Goal: Use online tool/utility: Utilize a website feature to perform a specific function

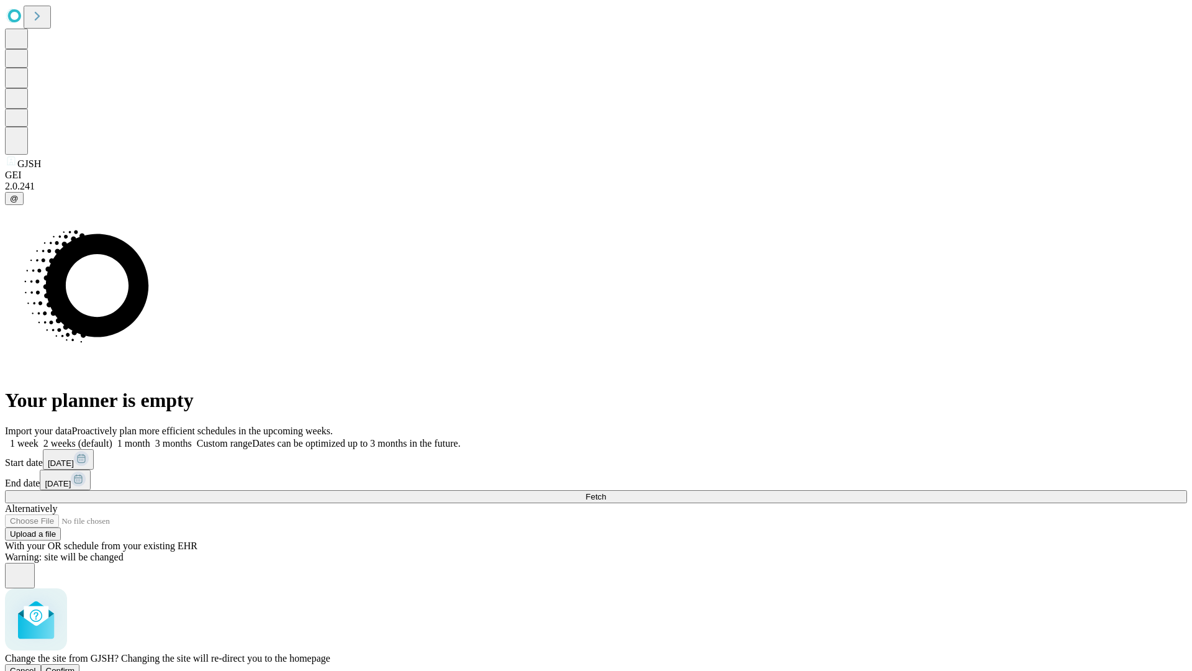
click at [75, 666] on span "Confirm" at bounding box center [60, 670] width 29 height 9
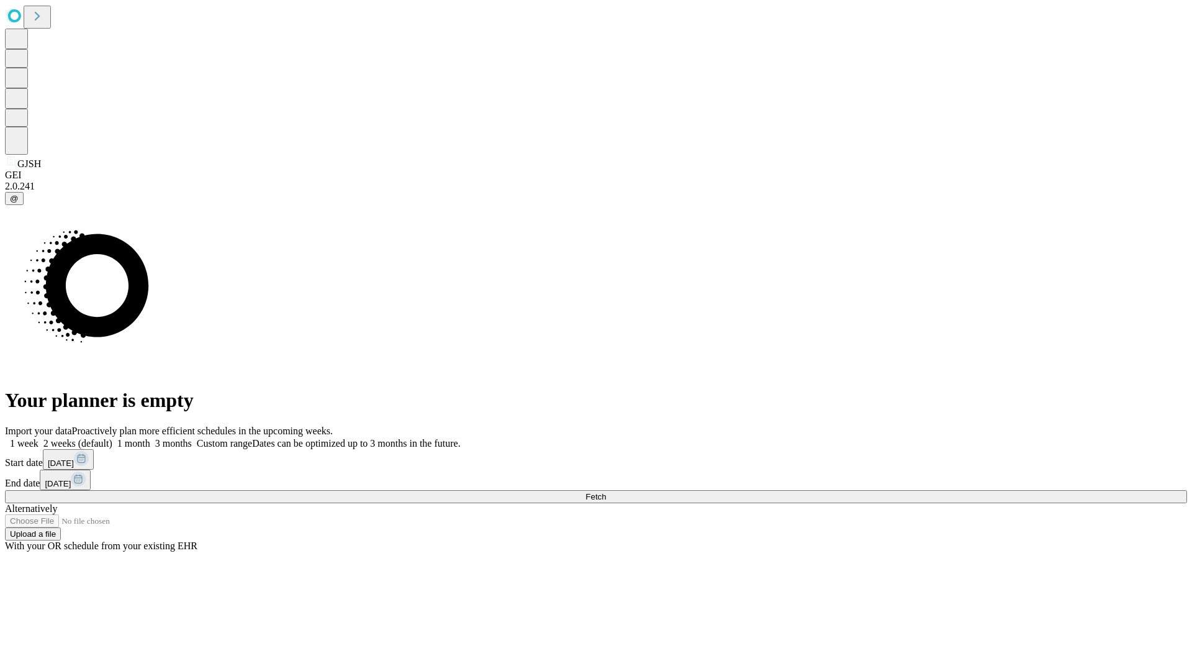
click at [112, 438] on label "2 weeks (default)" at bounding box center [75, 443] width 74 height 11
click at [606, 492] on span "Fetch" at bounding box center [596, 496] width 20 height 9
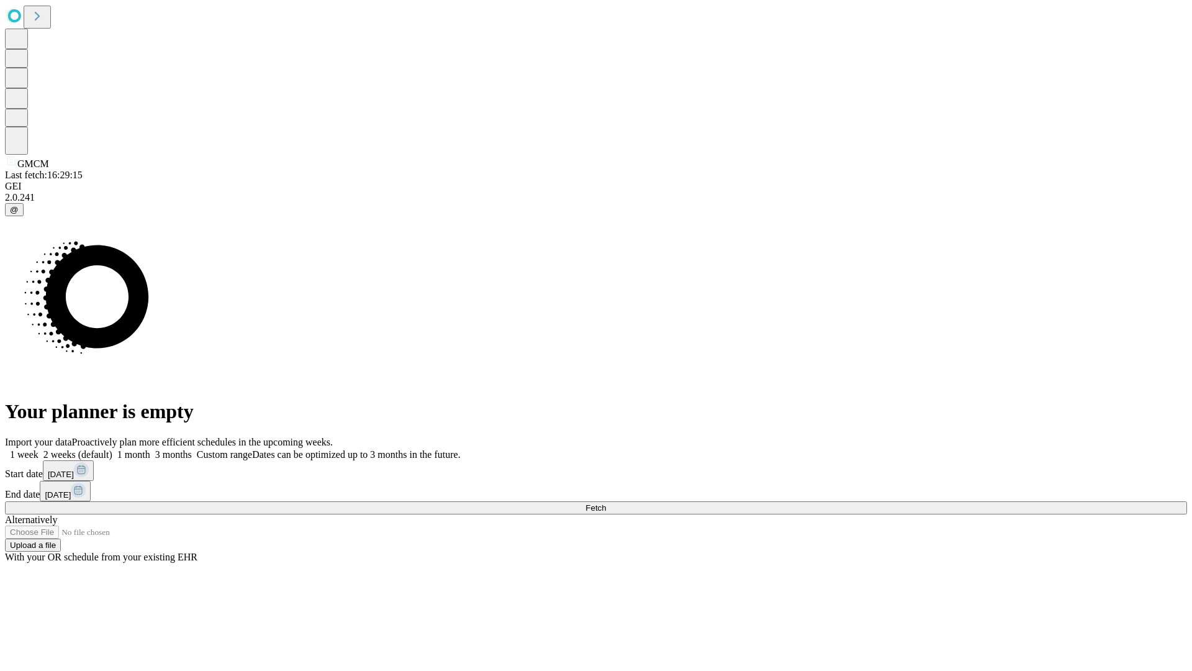
click at [112, 449] on label "2 weeks (default)" at bounding box center [75, 454] width 74 height 11
click at [606, 503] on span "Fetch" at bounding box center [596, 507] width 20 height 9
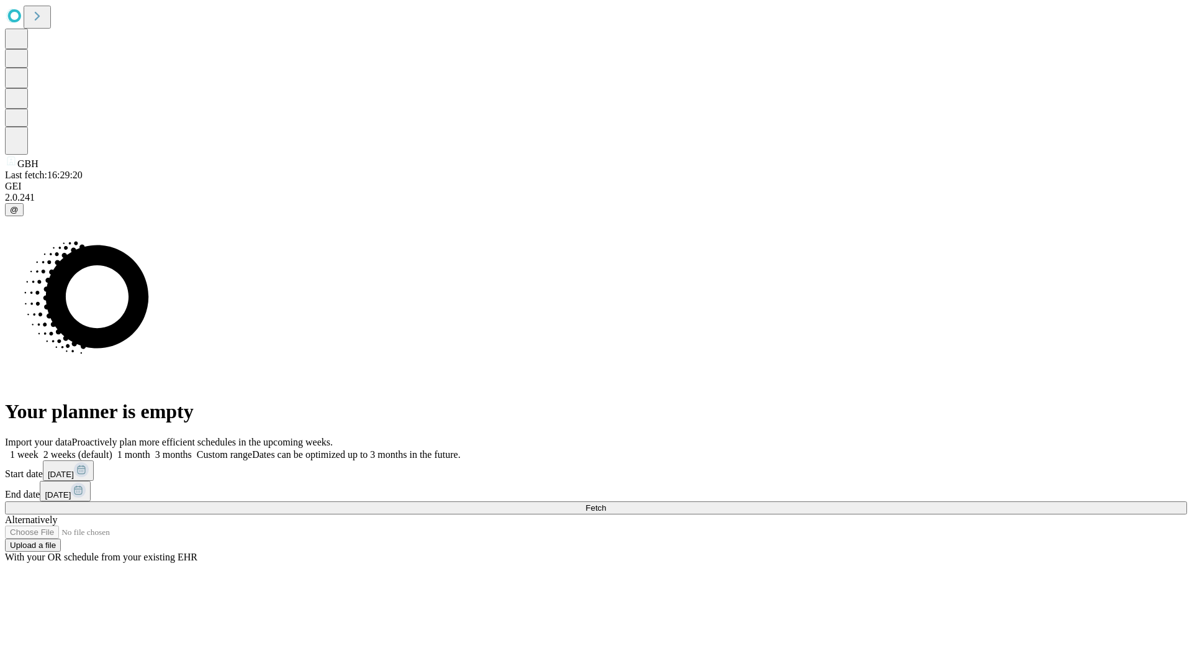
click at [112, 449] on label "2 weeks (default)" at bounding box center [75, 454] width 74 height 11
click at [606, 503] on span "Fetch" at bounding box center [596, 507] width 20 height 9
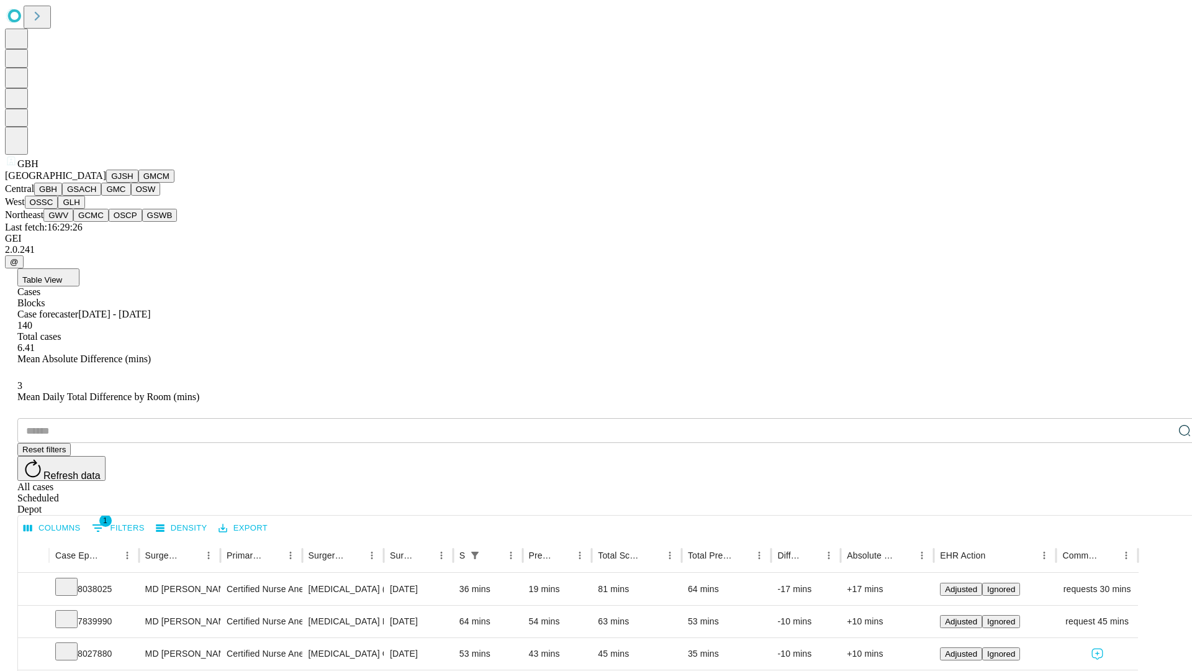
click at [96, 196] on button "GSACH" at bounding box center [81, 189] width 39 height 13
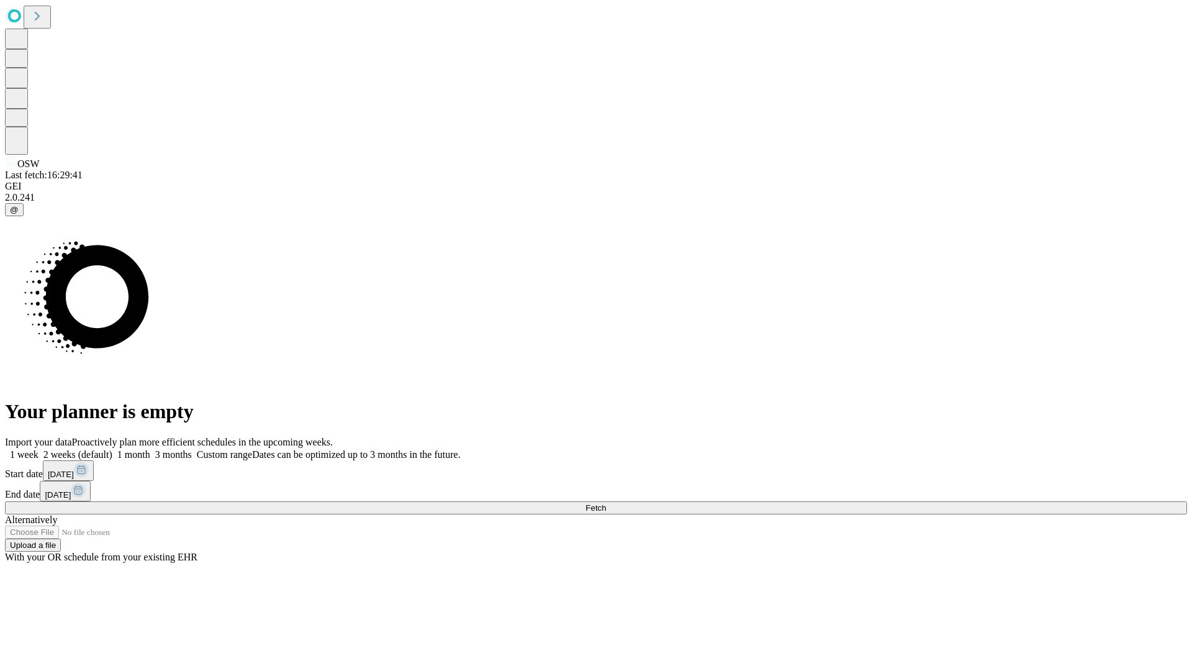
click at [112, 449] on label "2 weeks (default)" at bounding box center [75, 454] width 74 height 11
click at [606, 503] on span "Fetch" at bounding box center [596, 507] width 20 height 9
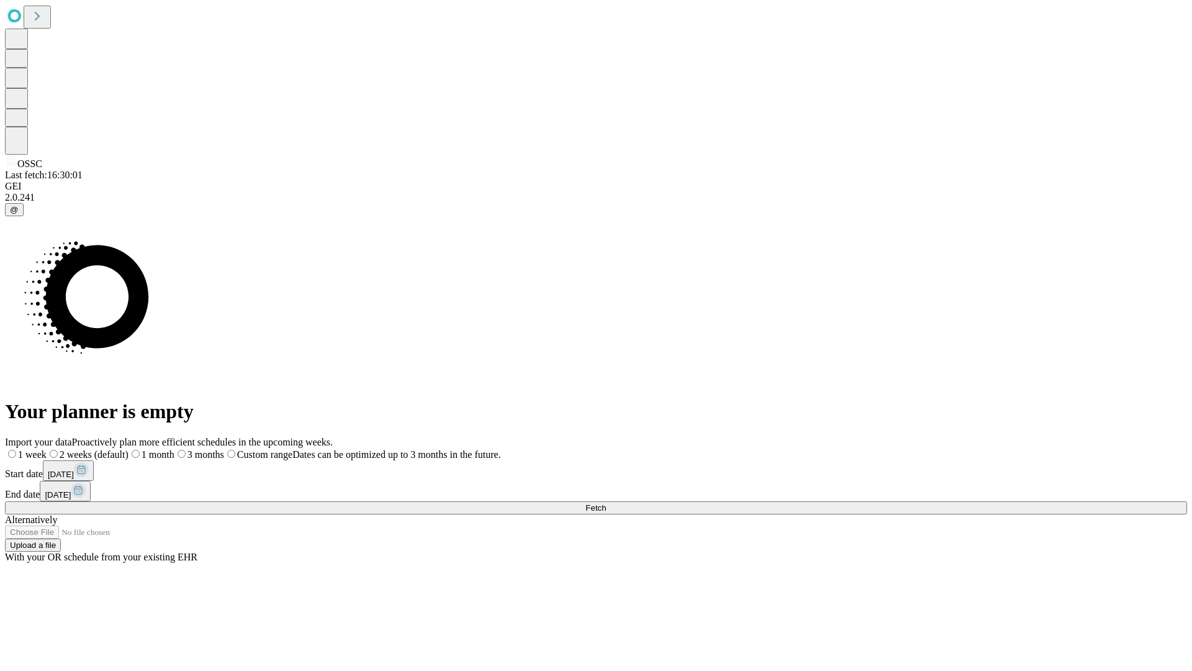
click at [129, 449] on label "2 weeks (default)" at bounding box center [88, 454] width 82 height 11
click at [606, 503] on span "Fetch" at bounding box center [596, 507] width 20 height 9
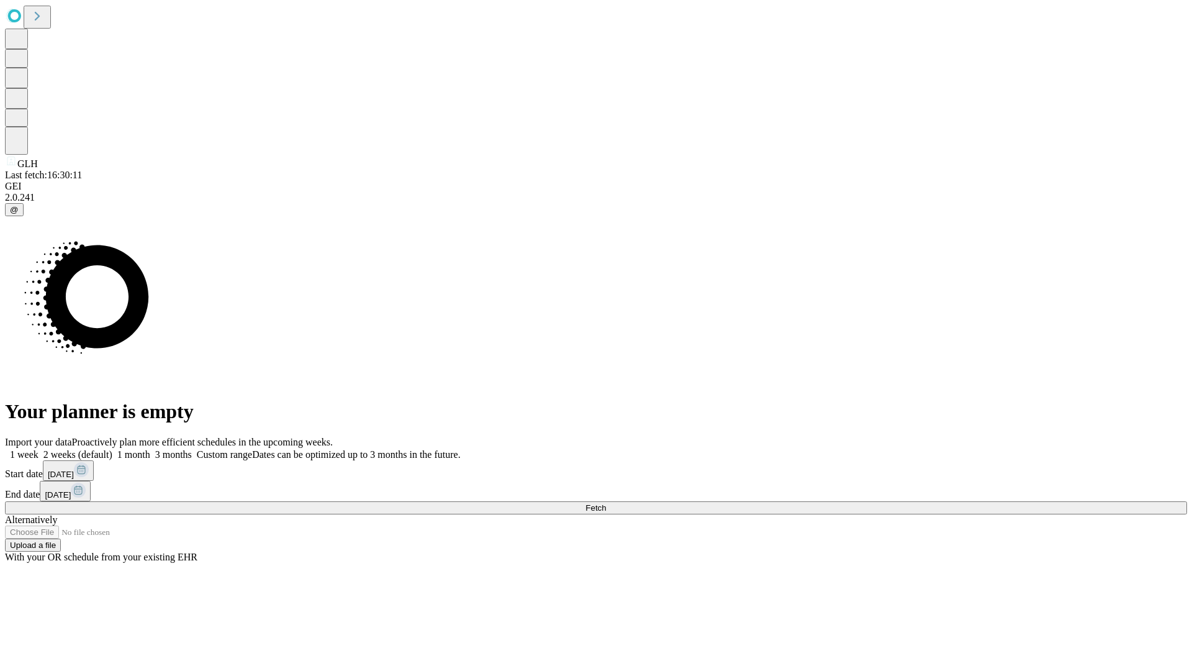
click at [112, 449] on label "2 weeks (default)" at bounding box center [75, 454] width 74 height 11
click at [606, 503] on span "Fetch" at bounding box center [596, 507] width 20 height 9
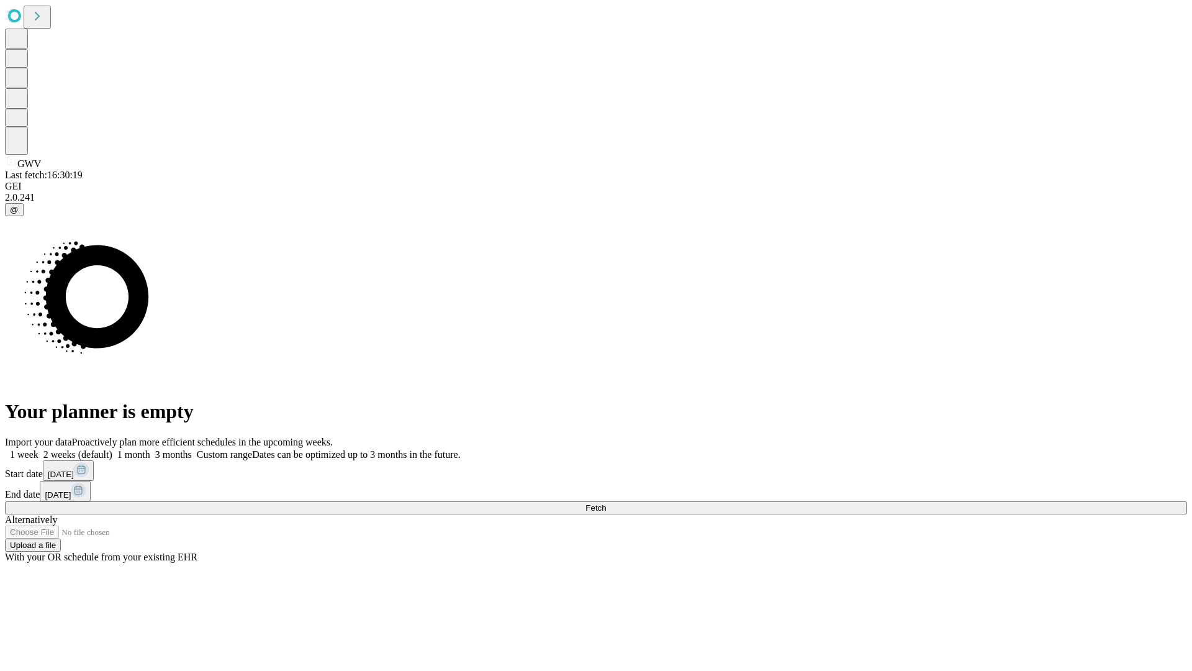
click at [112, 449] on label "2 weeks (default)" at bounding box center [75, 454] width 74 height 11
click at [606, 503] on span "Fetch" at bounding box center [596, 507] width 20 height 9
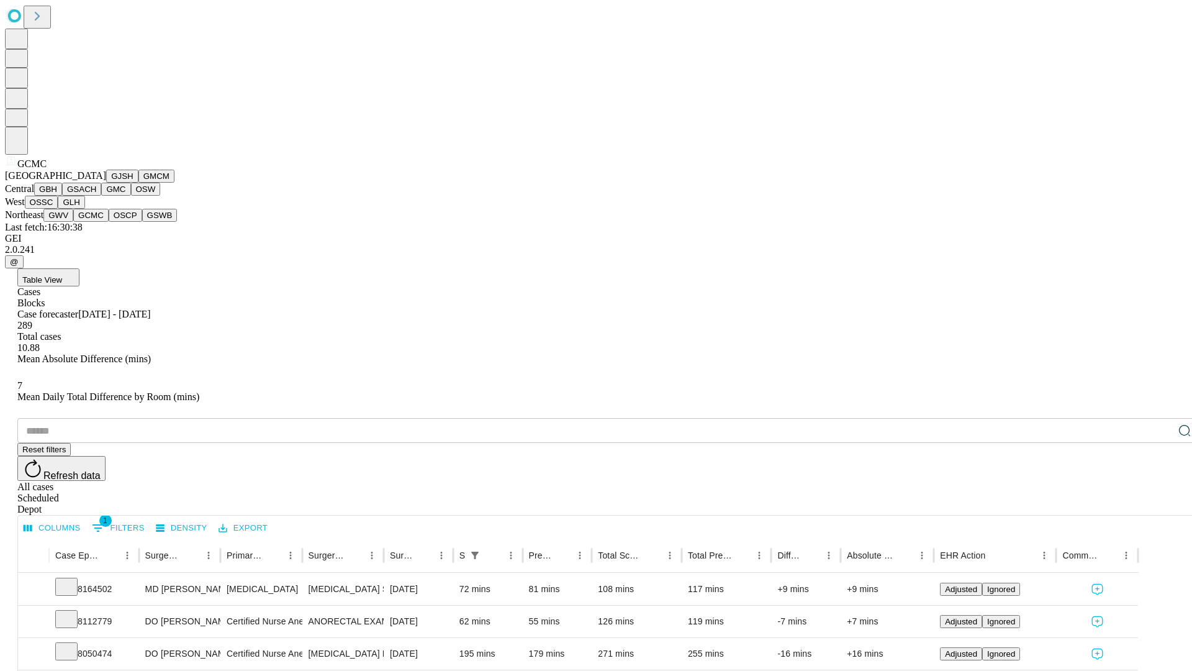
click at [109, 222] on button "OSCP" at bounding box center [126, 215] width 34 height 13
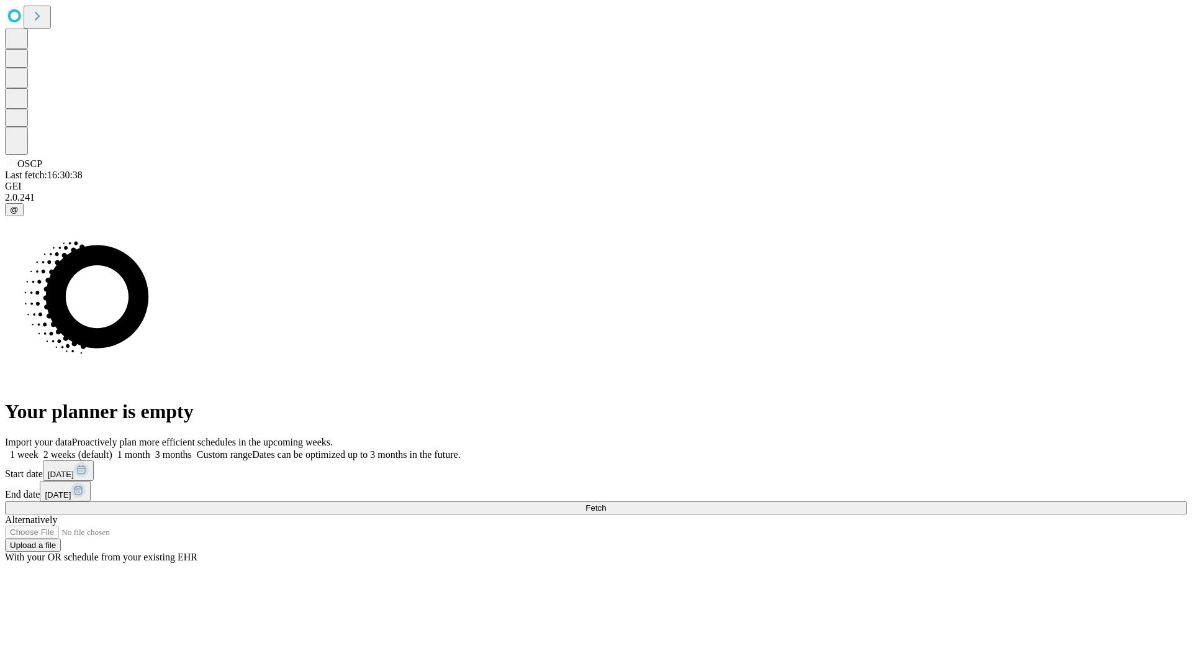
click at [112, 449] on label "2 weeks (default)" at bounding box center [75, 454] width 74 height 11
click at [606, 503] on span "Fetch" at bounding box center [596, 507] width 20 height 9
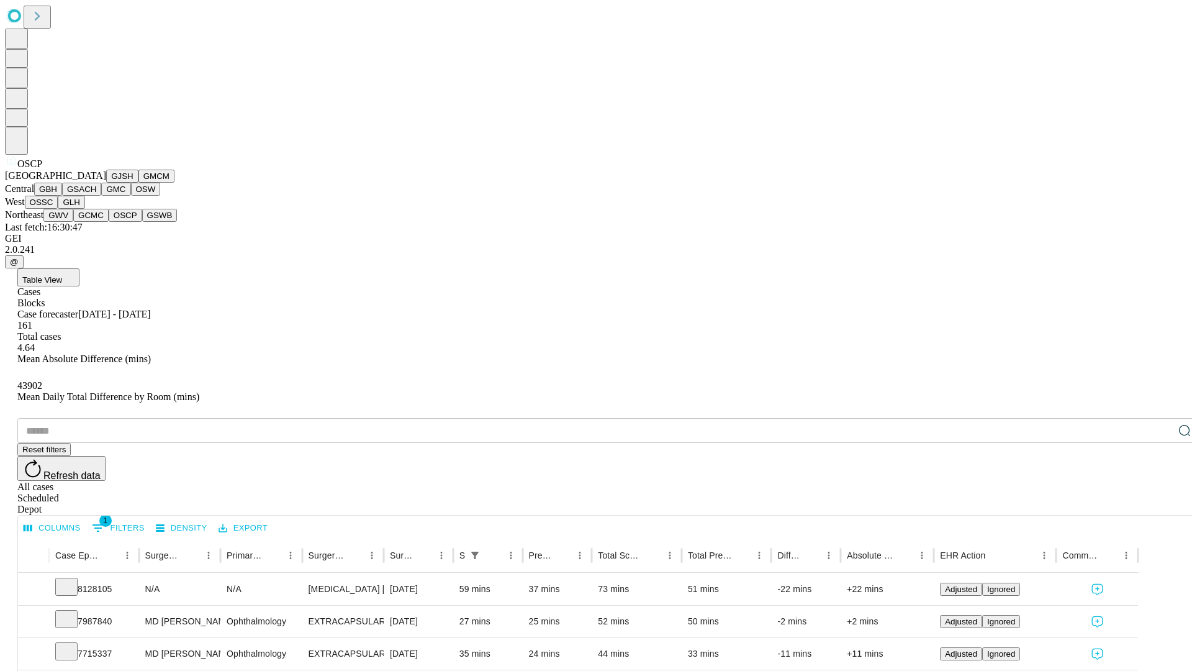
click at [142, 222] on button "GSWB" at bounding box center [159, 215] width 35 height 13
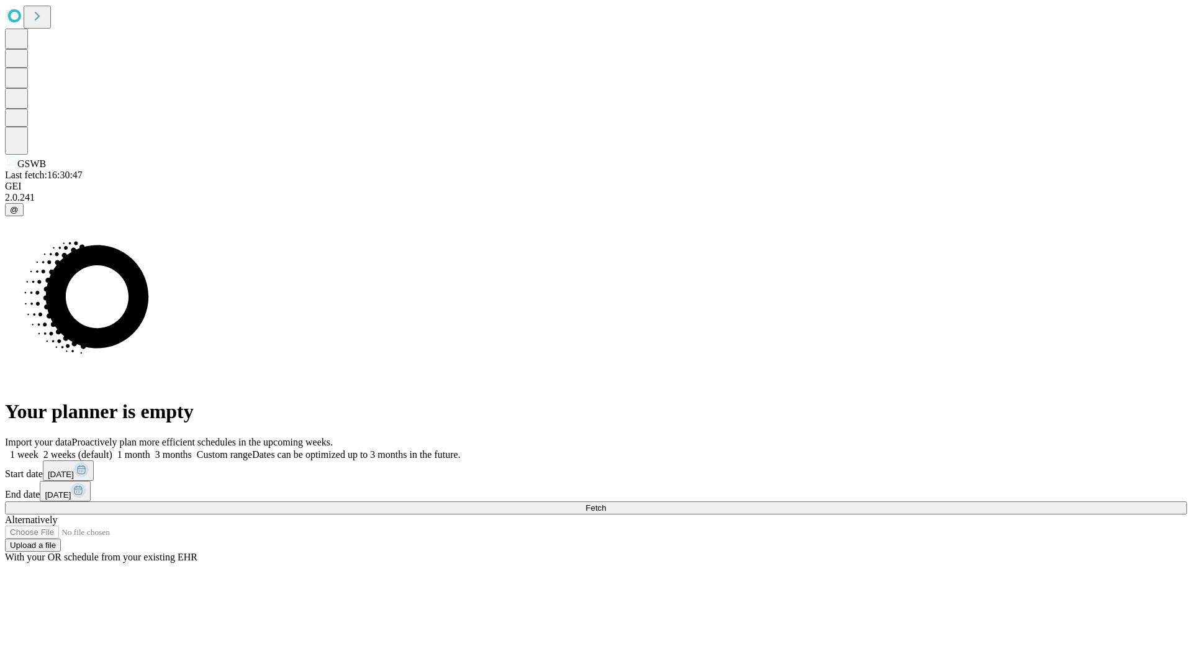
click at [112, 449] on label "2 weeks (default)" at bounding box center [75, 454] width 74 height 11
click at [606, 503] on span "Fetch" at bounding box center [596, 507] width 20 height 9
